Goal: Navigation & Orientation: Find specific page/section

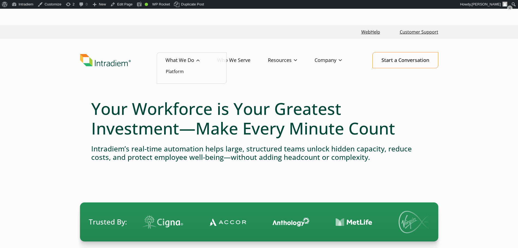
click at [191, 61] on link "What We Do" at bounding box center [191, 60] width 52 height 16
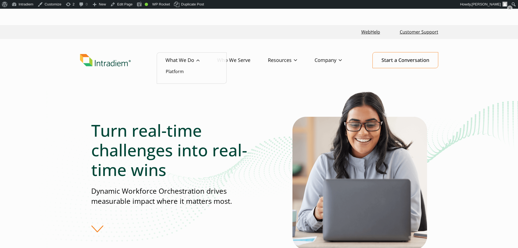
click at [188, 59] on link "What We Do" at bounding box center [191, 60] width 52 height 16
click at [180, 73] on link "Platform" at bounding box center [175, 71] width 18 height 6
